Goal: Task Accomplishment & Management: Manage account settings

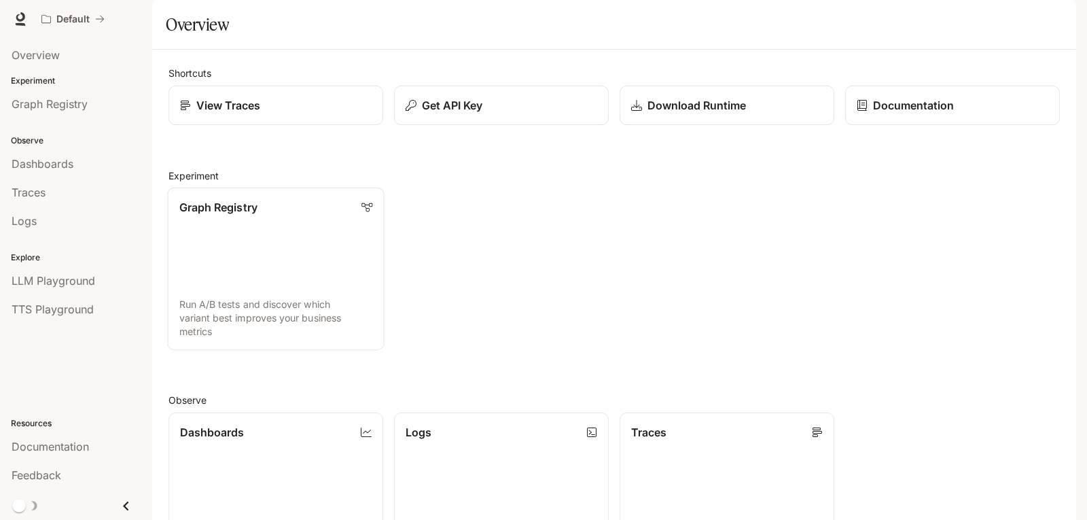
scroll to position [338, 0]
click at [1058, 22] on img "button" at bounding box center [1057, 19] width 19 height 19
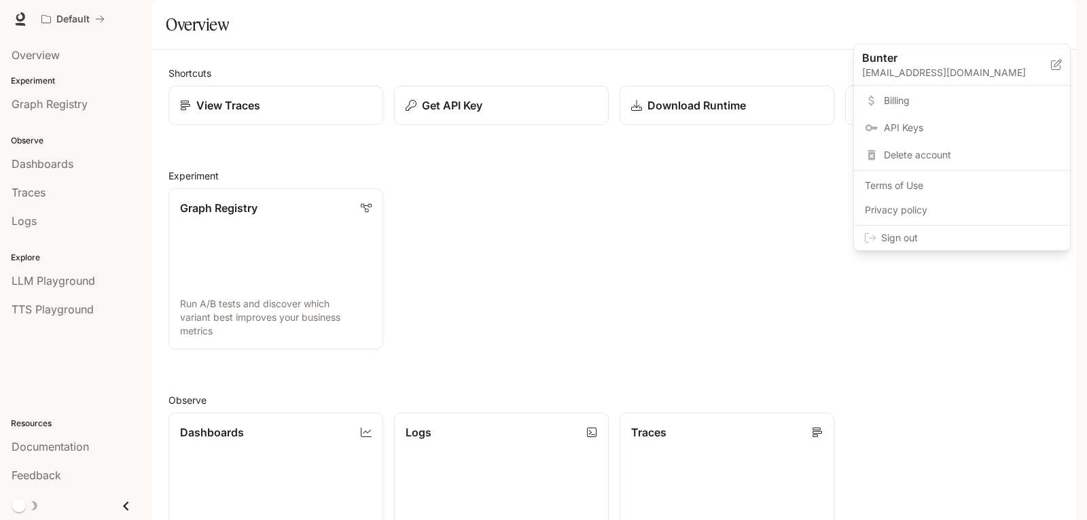
click at [908, 105] on span "Billing" at bounding box center [971, 101] width 175 height 14
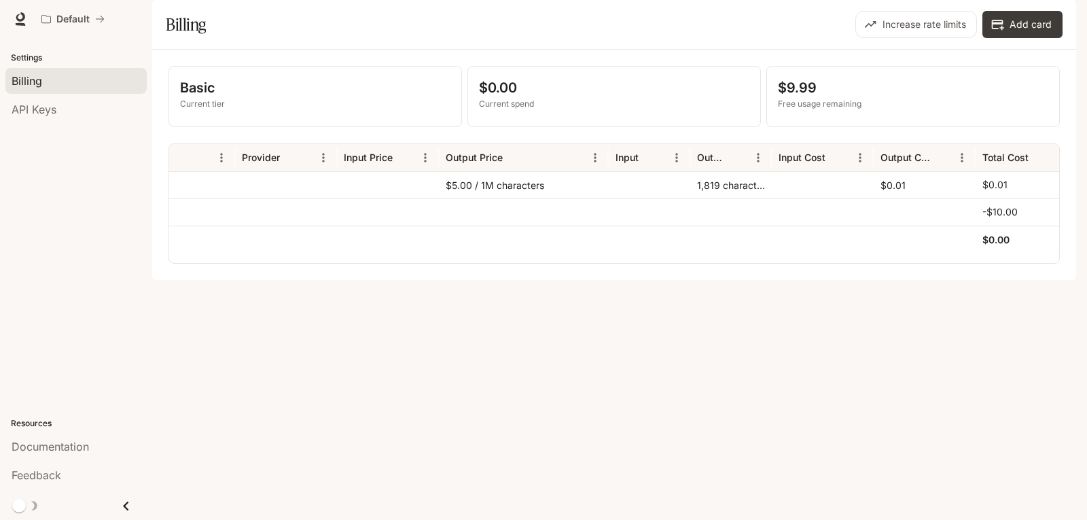
scroll to position [0, 222]
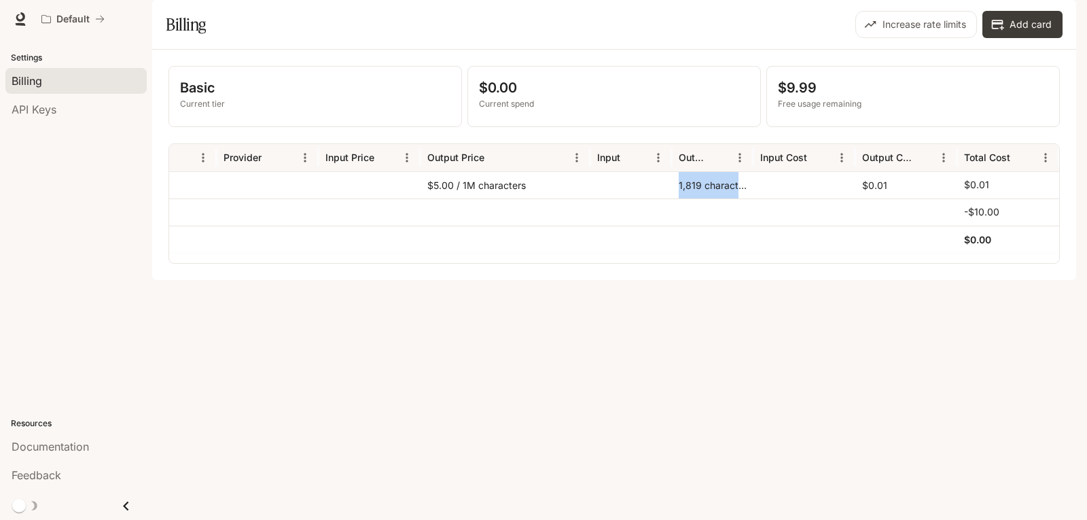
drag, startPoint x: 670, startPoint y: 223, endPoint x: 758, endPoint y: 225, distance: 87.7
click at [758, 198] on div "TTS inworld-tts-1 $5.00 / 1M characters 1,819 characters $0.01 $0.01" at bounding box center [504, 184] width 1112 height 27
drag, startPoint x: 790, startPoint y: 401, endPoint x: 802, endPoint y: 315, distance: 87.1
click at [792, 280] on div "Basic Current tier $0.00 Current spend $9.99 Free usage remaining Service Model…" at bounding box center [614, 165] width 924 height 230
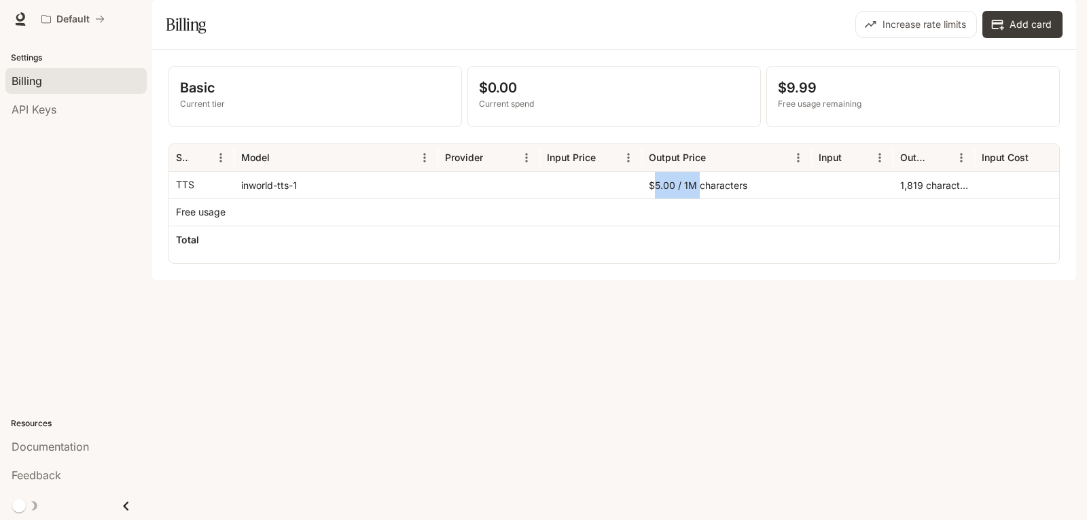
drag, startPoint x: 700, startPoint y: 224, endPoint x: 729, endPoint y: 224, distance: 29.2
click at [729, 198] on div "$5.00 / 1M characters" at bounding box center [727, 184] width 170 height 27
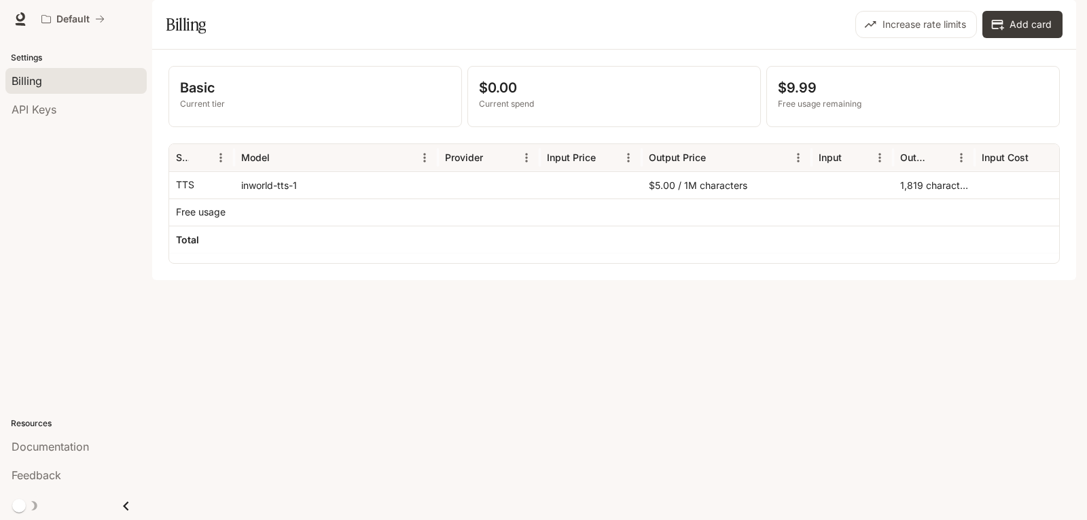
drag, startPoint x: 792, startPoint y: 442, endPoint x: 804, endPoint y: 301, distance: 141.8
click at [803, 280] on div "Basic Current tier $0.00 Current spend $9.99 Free usage remaining Service Model…" at bounding box center [614, 165] width 924 height 230
click at [885, 280] on div "Basic Current tier $0.00 Current spend $9.99 Free usage remaining Service Model…" at bounding box center [614, 165] width 924 height 230
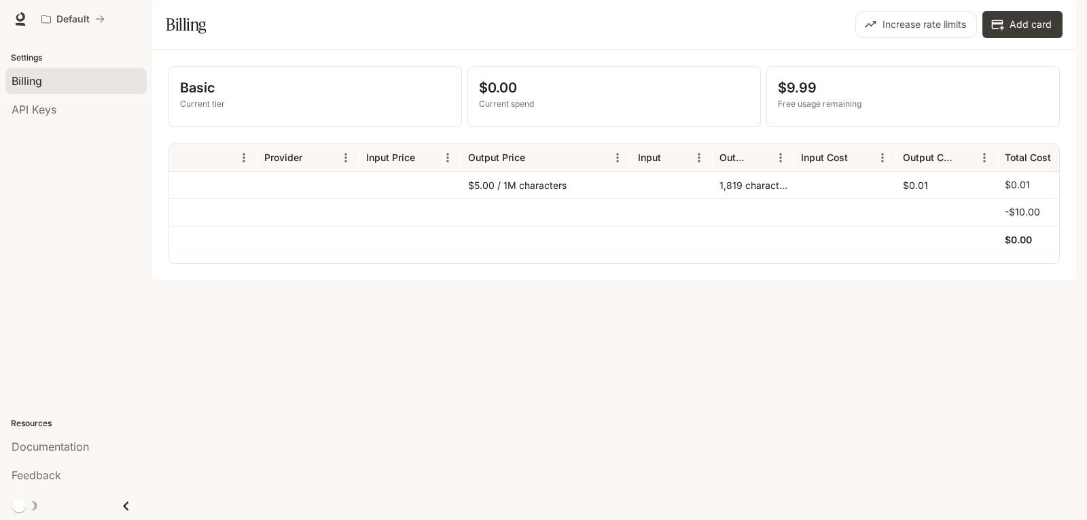
scroll to position [0, 222]
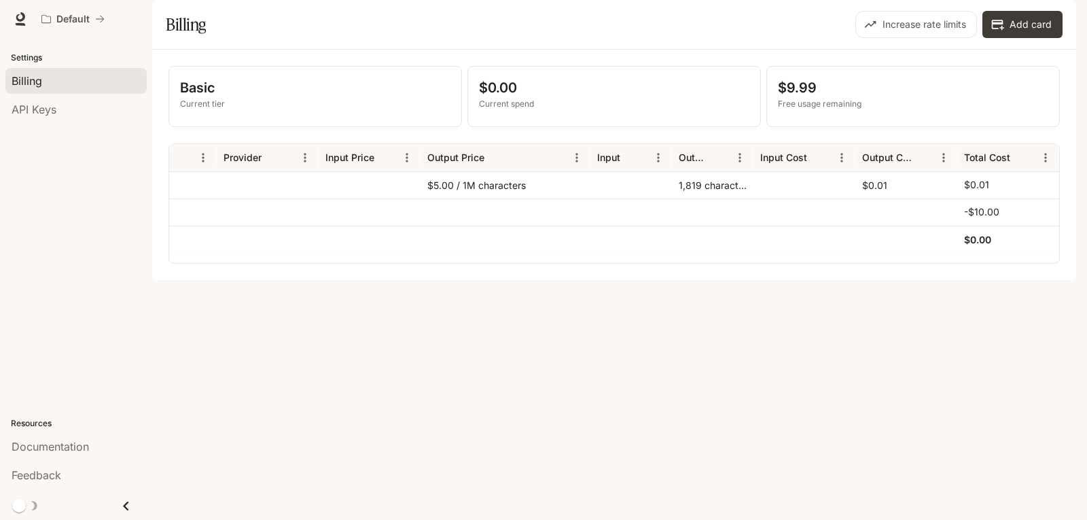
click at [720, 198] on div "1,819 characters" at bounding box center [713, 184] width 82 height 27
drag, startPoint x: 751, startPoint y: 408, endPoint x: 751, endPoint y: 377, distance: 31.3
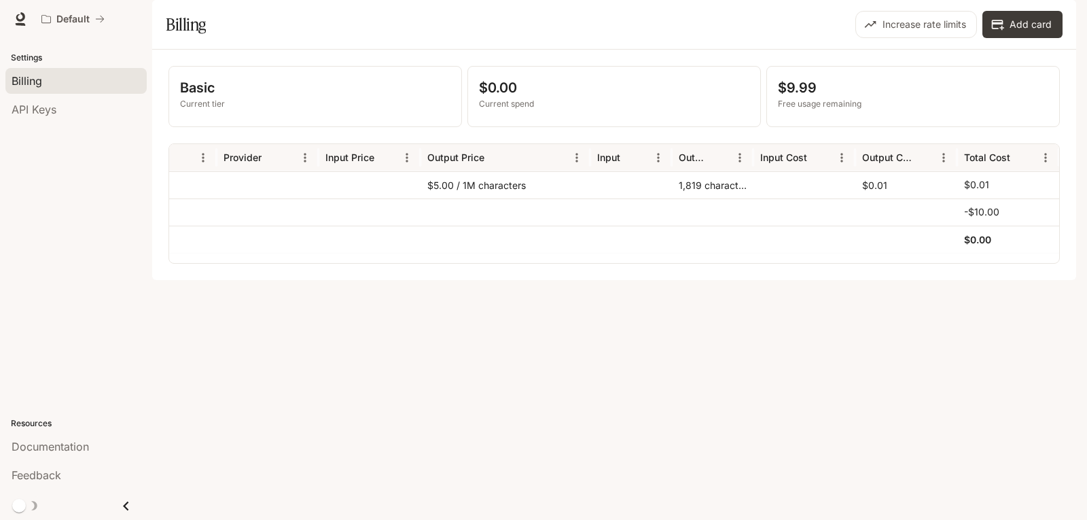
click at [751, 280] on div "Basic Current tier $0.00 Current spend $9.99 Free usage remaining Service Model…" at bounding box center [614, 165] width 924 height 230
click at [710, 198] on div "1,819 characters" at bounding box center [713, 184] width 82 height 27
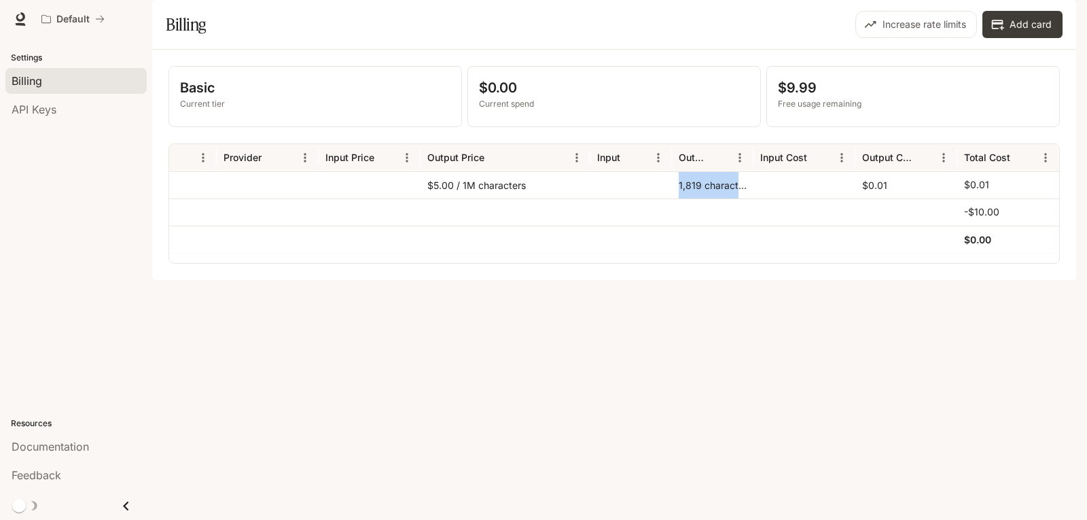
click at [711, 198] on div "1,819 characters" at bounding box center [713, 184] width 82 height 27
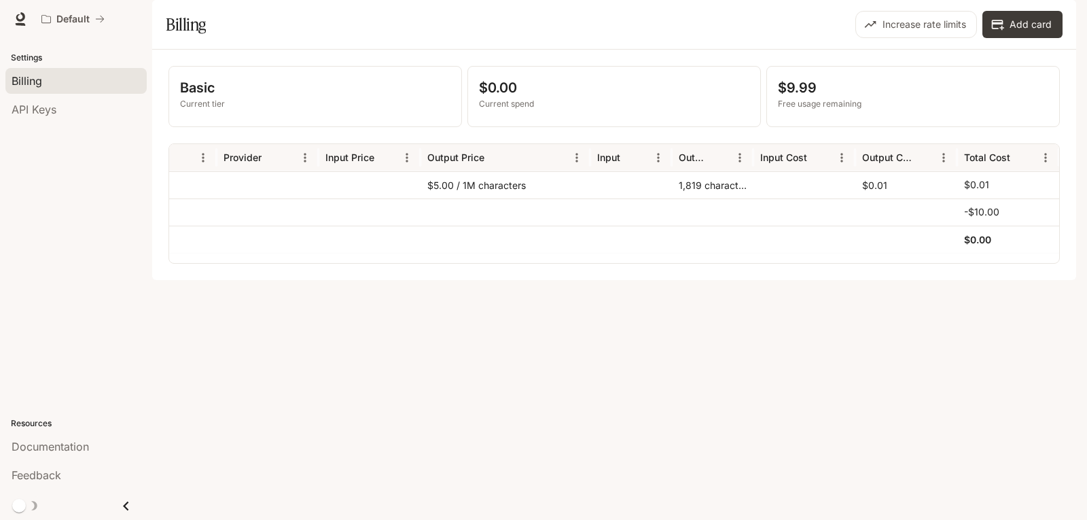
click at [809, 98] on p "$9.99" at bounding box center [913, 87] width 270 height 20
drag, startPoint x: 773, startPoint y: 495, endPoint x: 783, endPoint y: 65, distance: 430.3
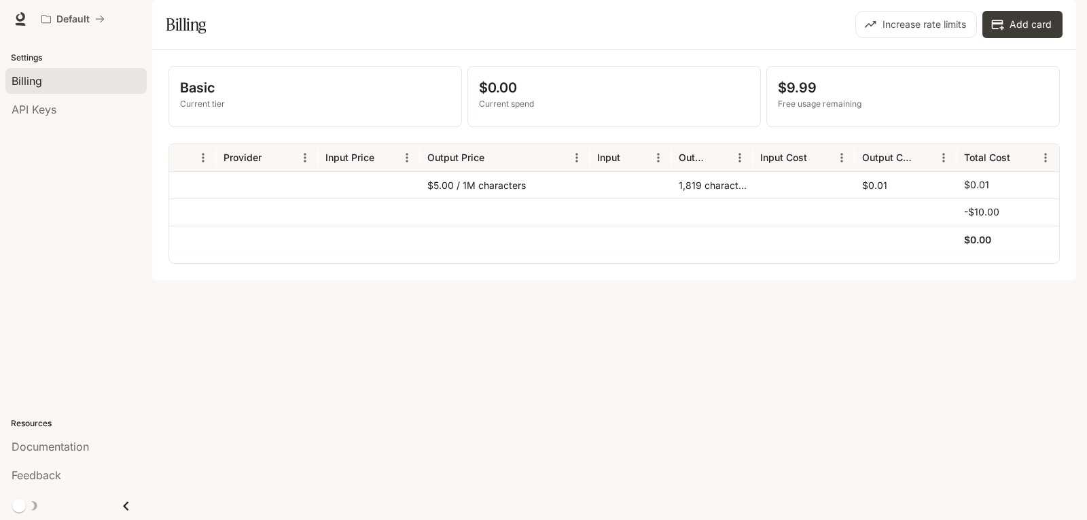
click at [773, 280] on div "Basic Current tier $0.00 Current spend $9.99 Free usage remaining Service Model…" at bounding box center [614, 165] width 924 height 230
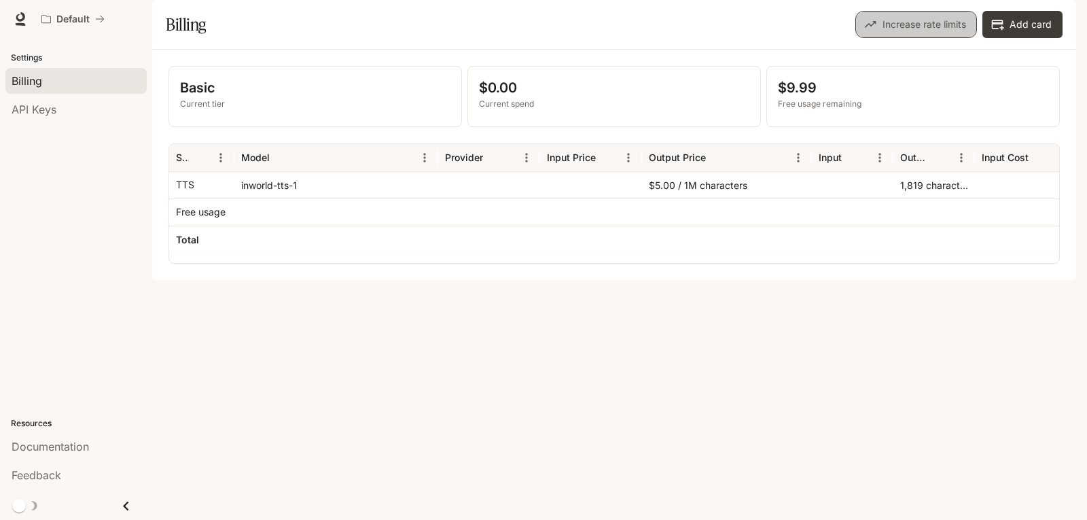
click at [886, 38] on button "Increase rate limits" at bounding box center [917, 24] width 122 height 27
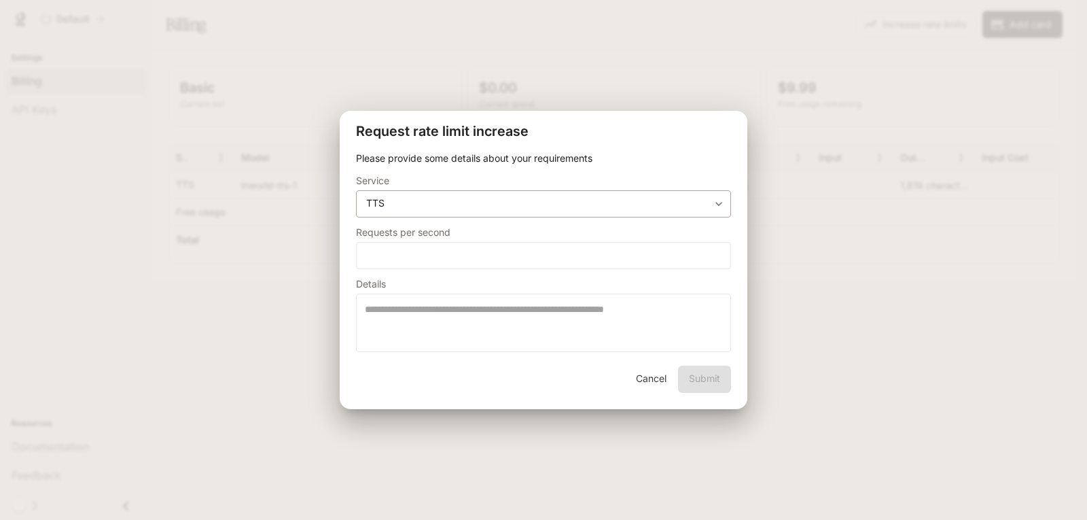
click at [450, 206] on body "**********" at bounding box center [543, 260] width 1087 height 520
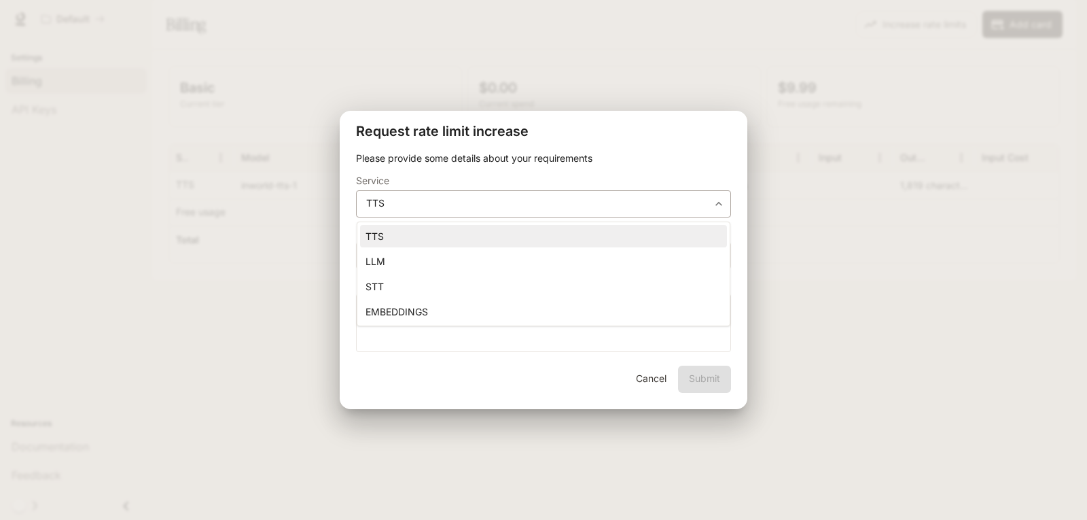
click at [450, 206] on div at bounding box center [543, 260] width 1087 height 520
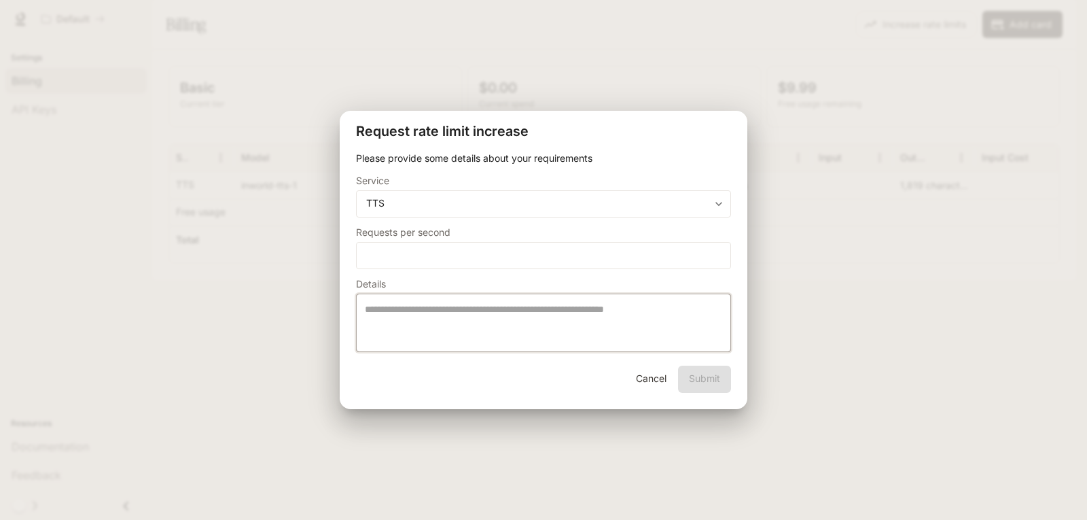
drag, startPoint x: 391, startPoint y: 311, endPoint x: 533, endPoint y: 325, distance: 142.1
click at [524, 313] on textarea at bounding box center [543, 322] width 357 height 41
click at [533, 325] on textarea at bounding box center [543, 322] width 357 height 41
click at [472, 259] on input "*" at bounding box center [544, 255] width 374 height 14
click at [523, 359] on div "**********" at bounding box center [544, 258] width 408 height 213
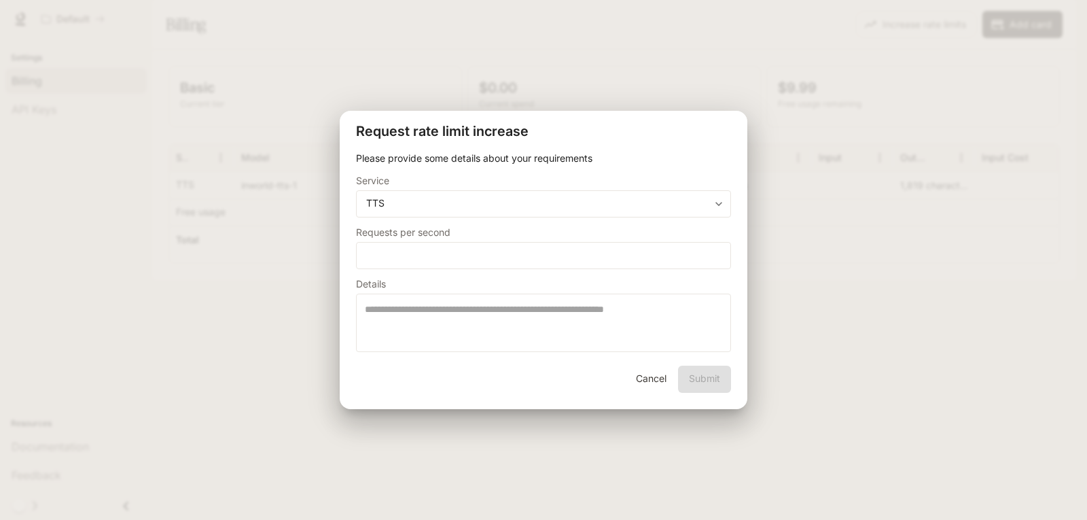
click at [647, 374] on button "Cancel" at bounding box center [650, 379] width 43 height 27
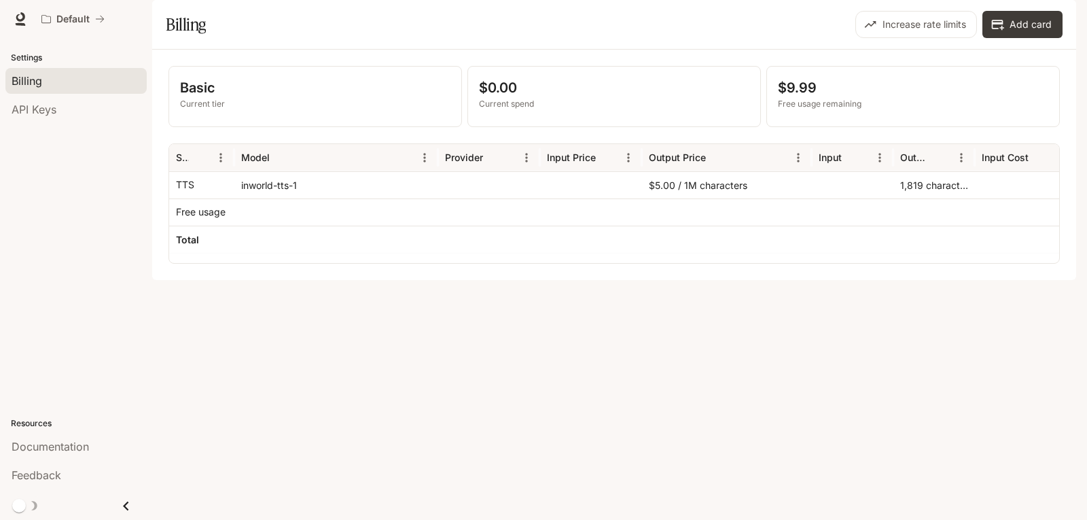
click at [739, 280] on div "Basic Current tier $0.00 Current spend $9.99 Free usage remaining Service Model…" at bounding box center [614, 165] width 924 height 230
